Goal: Navigation & Orientation: Find specific page/section

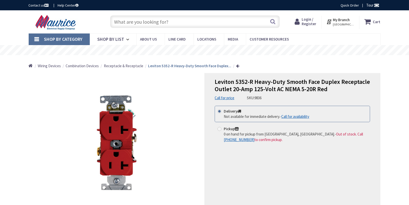
type input "[GEOGRAPHIC_DATA], [GEOGRAPHIC_DATA]"
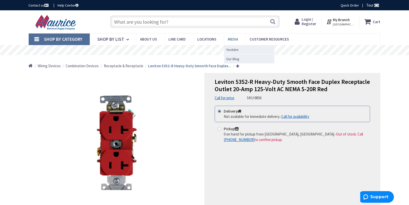
click at [233, 39] on span "Media" at bounding box center [233, 39] width 10 height 5
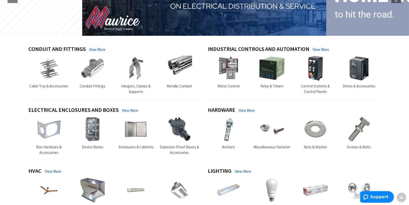
scroll to position [126, 0]
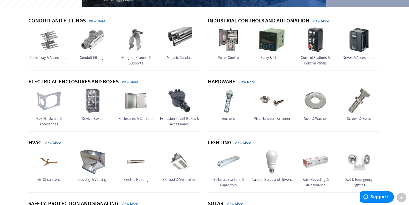
click at [88, 107] on img at bounding box center [92, 100] width 25 height 25
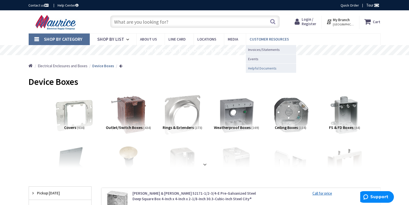
click at [256, 69] on span "Helpful Documents" at bounding box center [262, 68] width 28 height 5
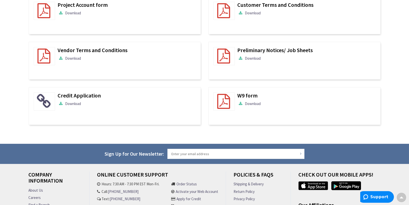
scroll to position [69, 0]
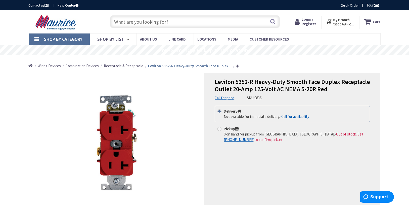
drag, startPoint x: 262, startPoint y: 103, endPoint x: 261, endPoint y: 112, distance: 9.1
